Goal: Task Accomplishment & Management: Manage account settings

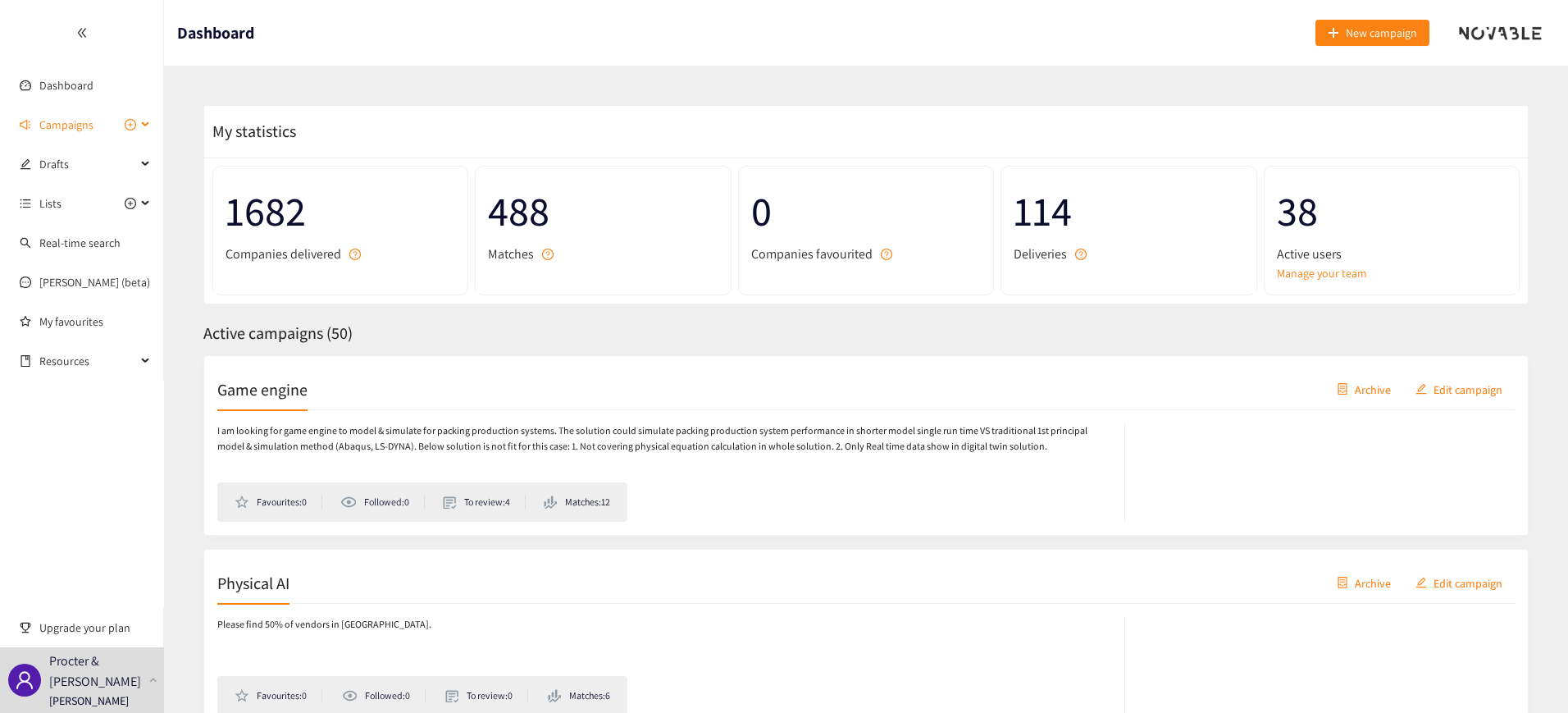
click at [82, 119] on span "Campaigns" at bounding box center [66, 124] width 54 height 33
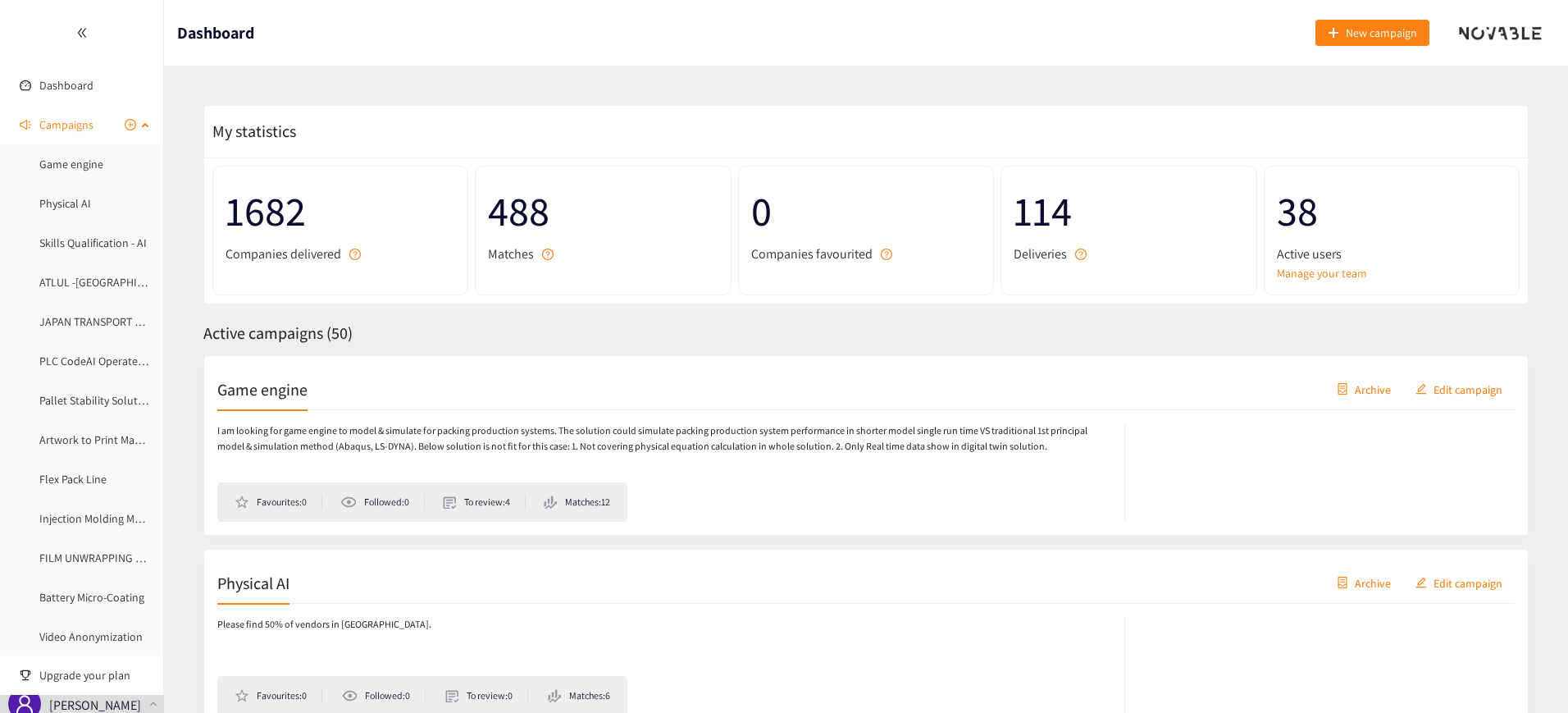
click at [82, 119] on span "Campaigns" at bounding box center [66, 124] width 54 height 33
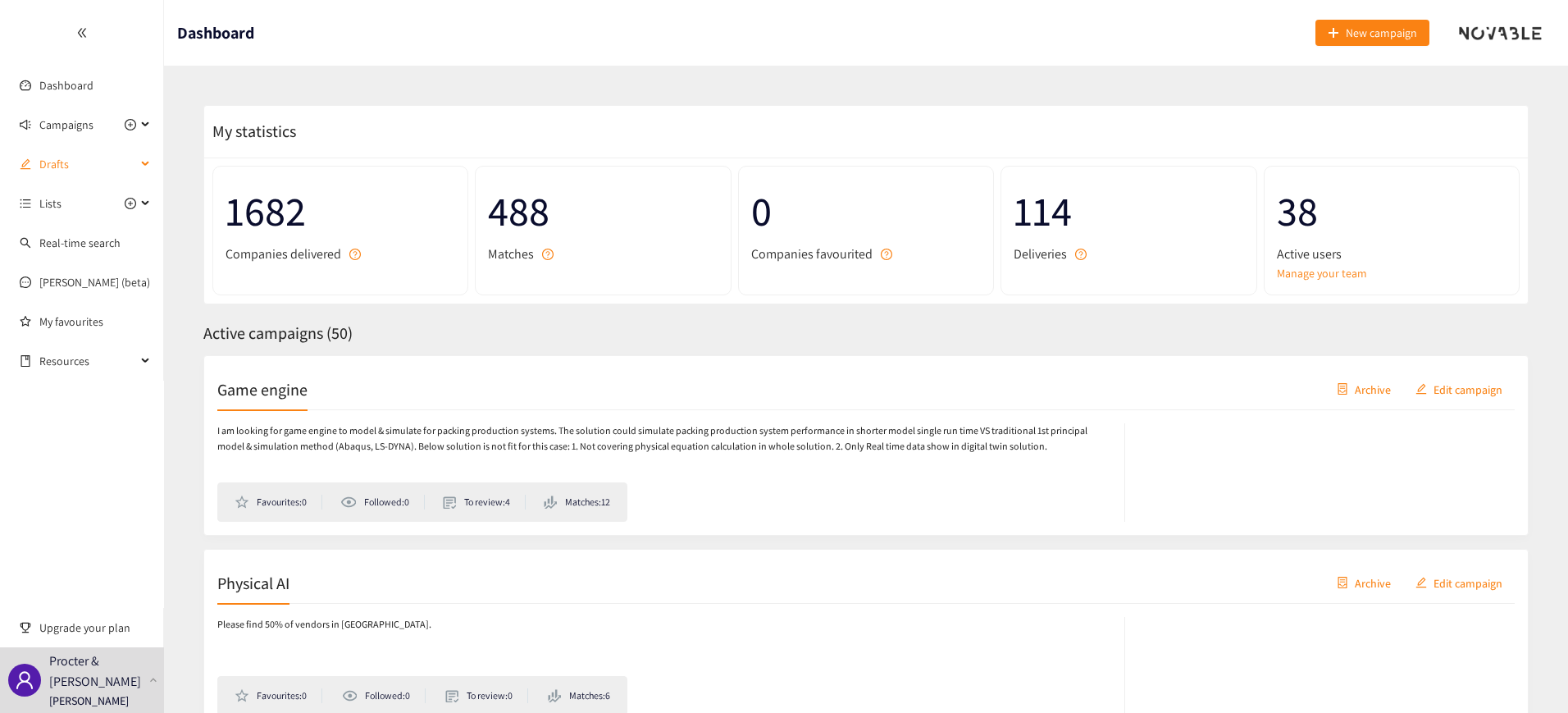
click at [73, 154] on span "Drafts" at bounding box center [88, 164] width 97 height 33
click at [106, 201] on link "Sheet Metal Bending Prototyping" at bounding box center [120, 204] width 161 height 15
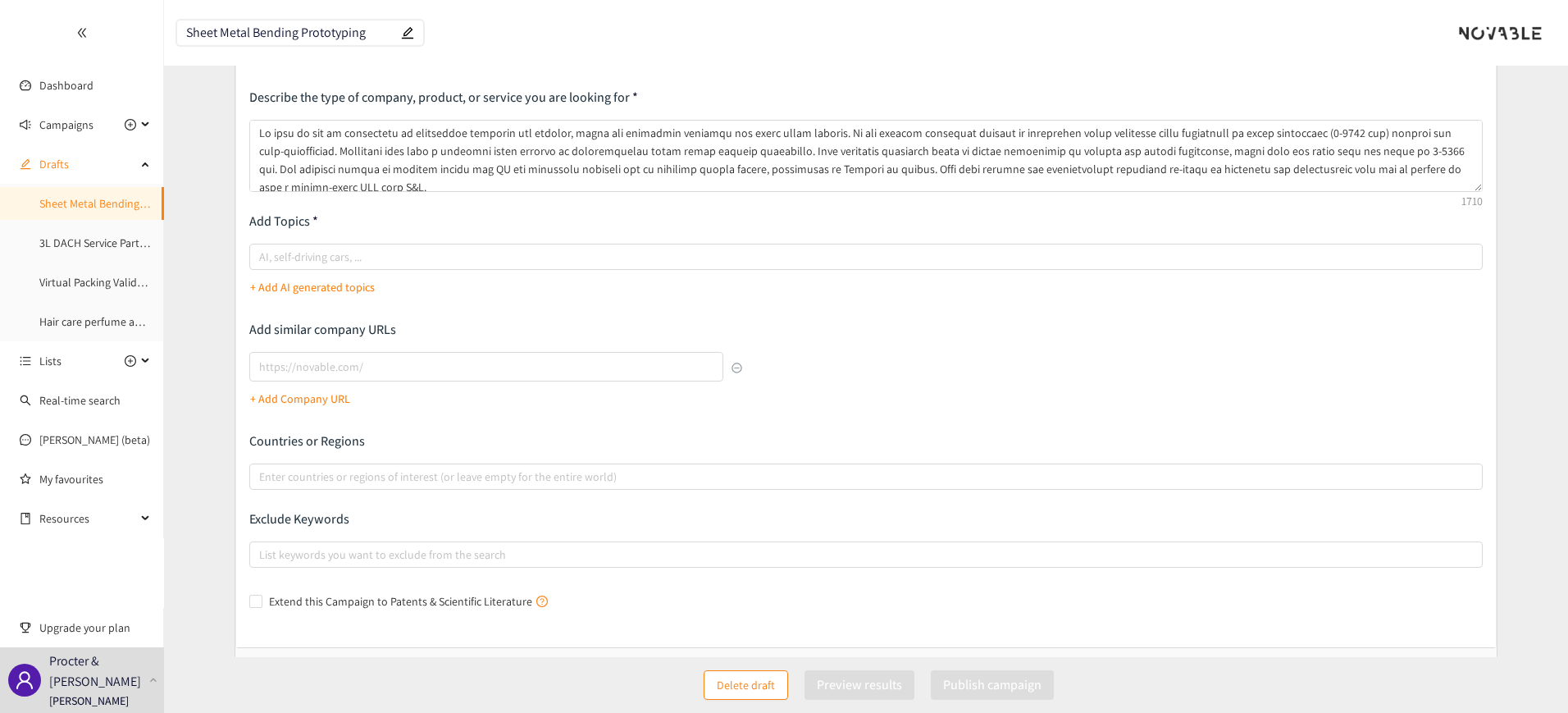
scroll to position [171, 0]
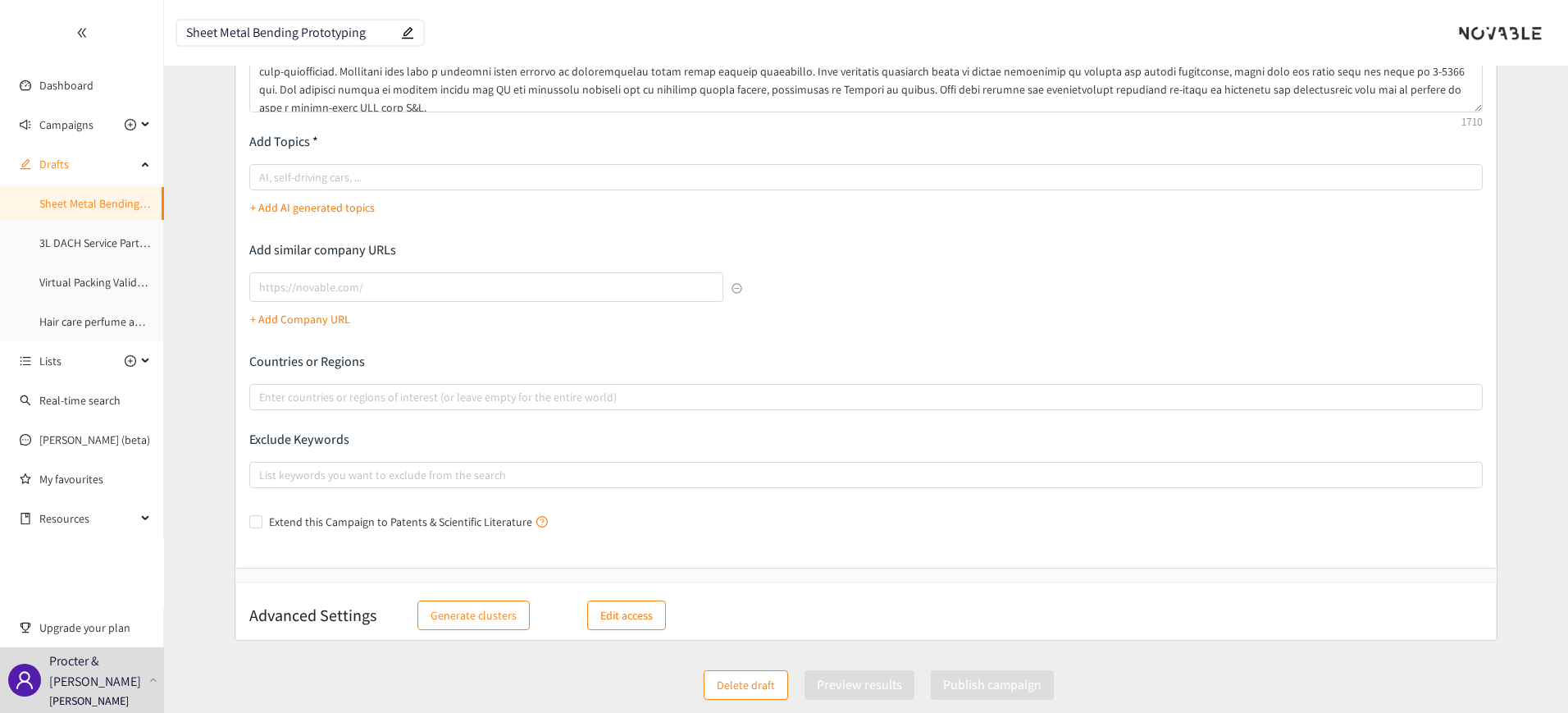
click at [621, 609] on p "Edit access" at bounding box center [626, 615] width 52 height 18
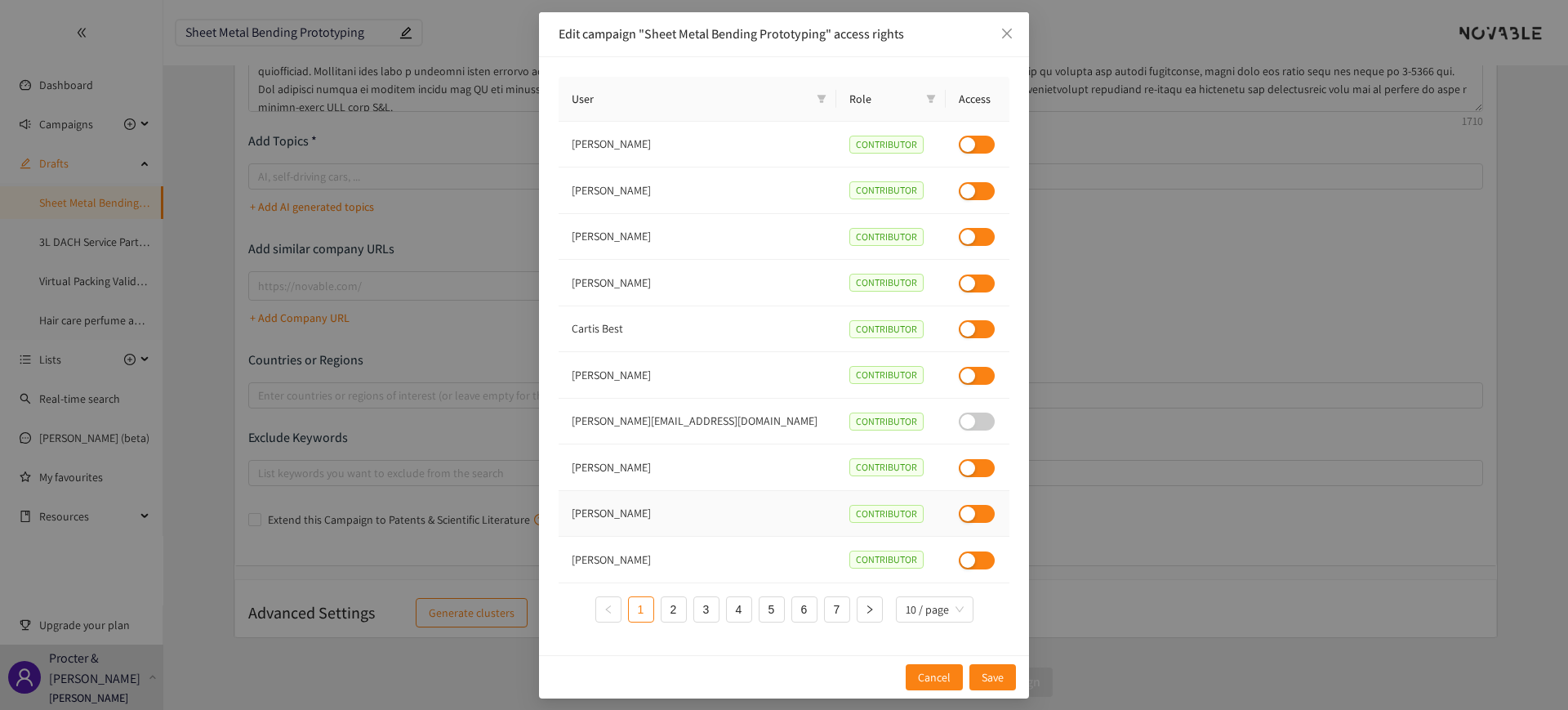
click at [960, 513] on div "button" at bounding box center [967, 514] width 15 height 15
click at [982, 674] on span "Save" at bounding box center [992, 676] width 22 height 18
